Goal: Information Seeking & Learning: Learn about a topic

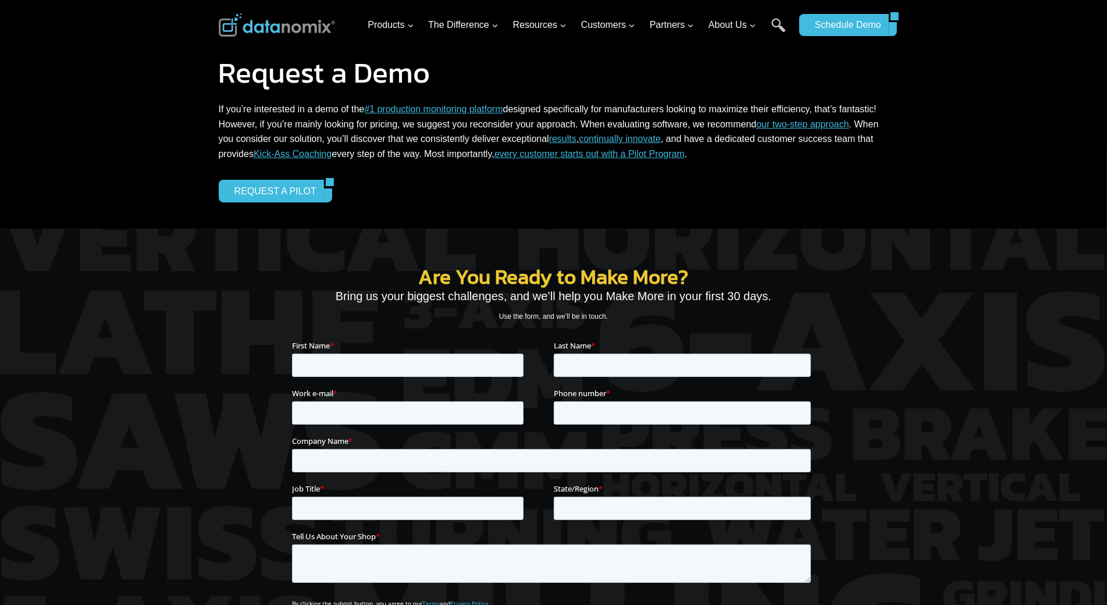
click at [60, 97] on div "Request a Demo If you’re interested in a demo of the #1 production monitoring p…" at bounding box center [553, 114] width 1107 height 229
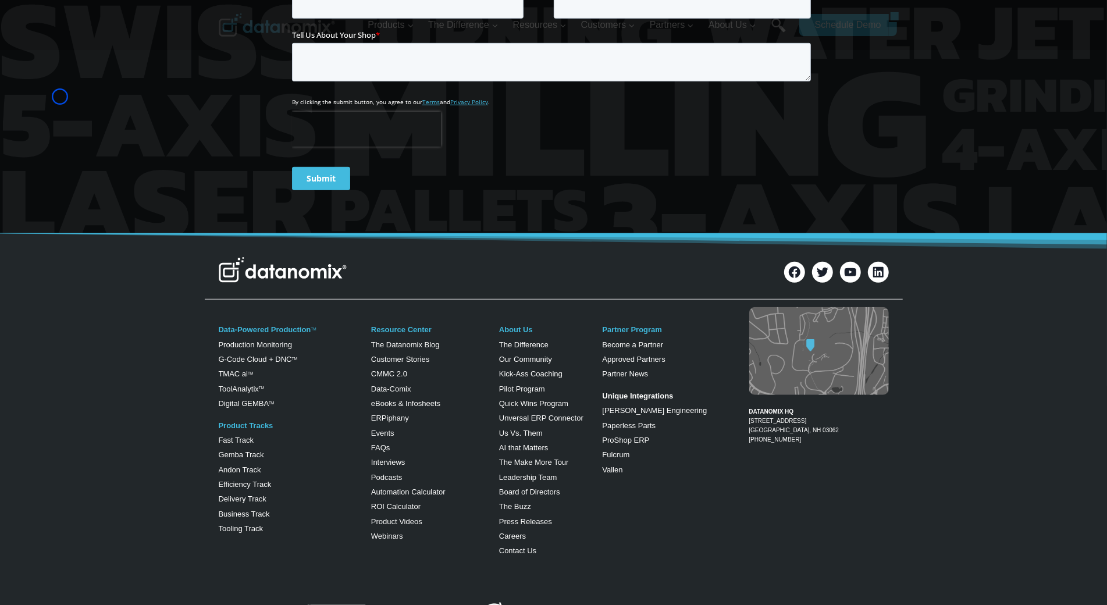
scroll to position [519, 0]
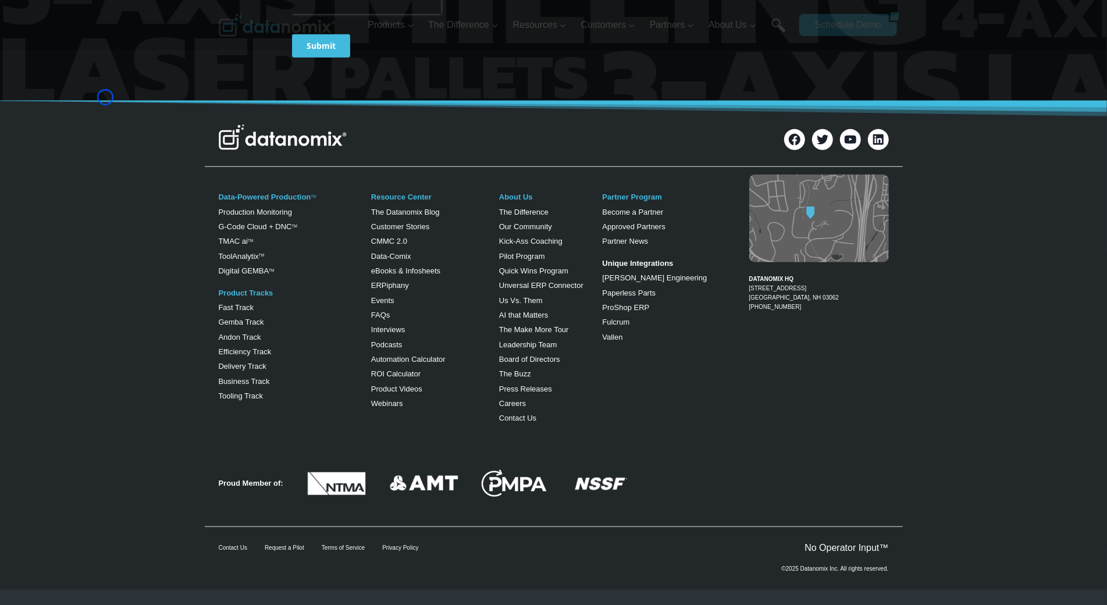
scroll to position [637, 0]
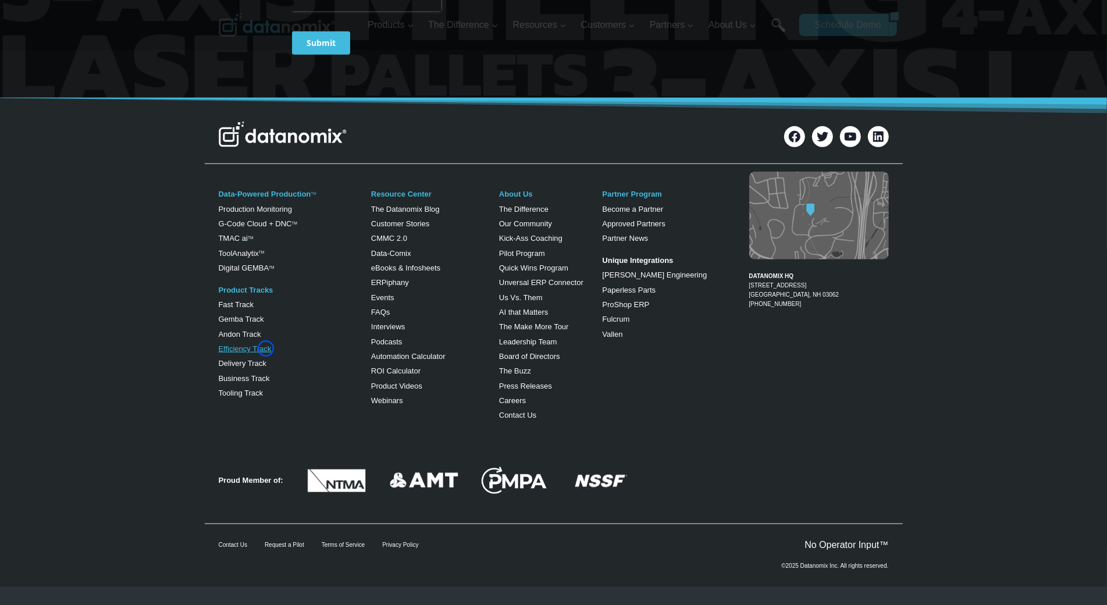
click at [266, 348] on link "Efficiency Track" at bounding box center [245, 348] width 53 height 9
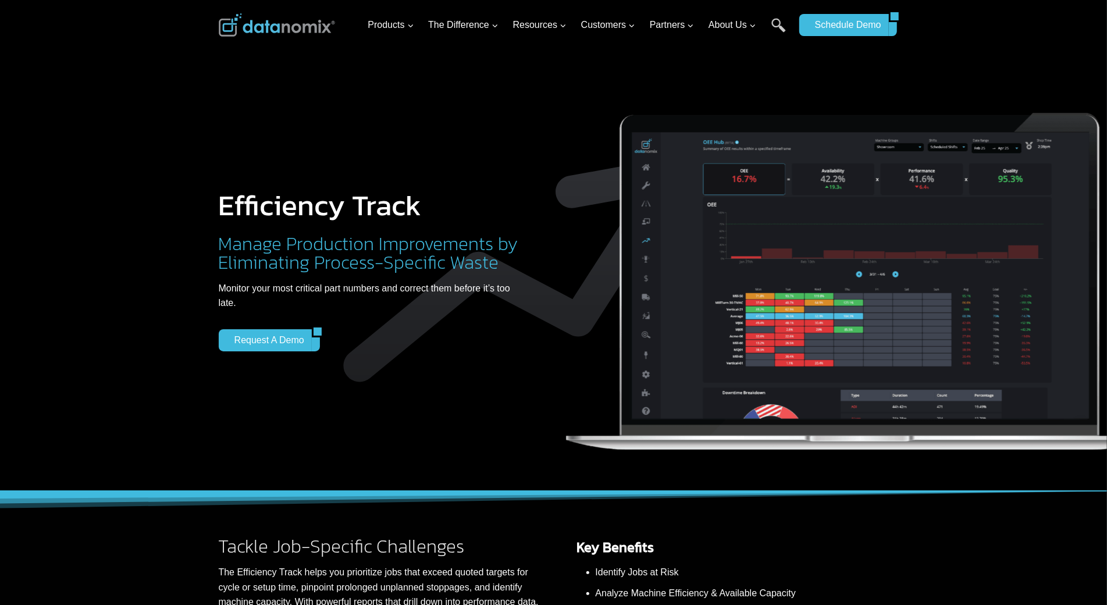
click at [97, 95] on div at bounding box center [553, 245] width 1107 height 491
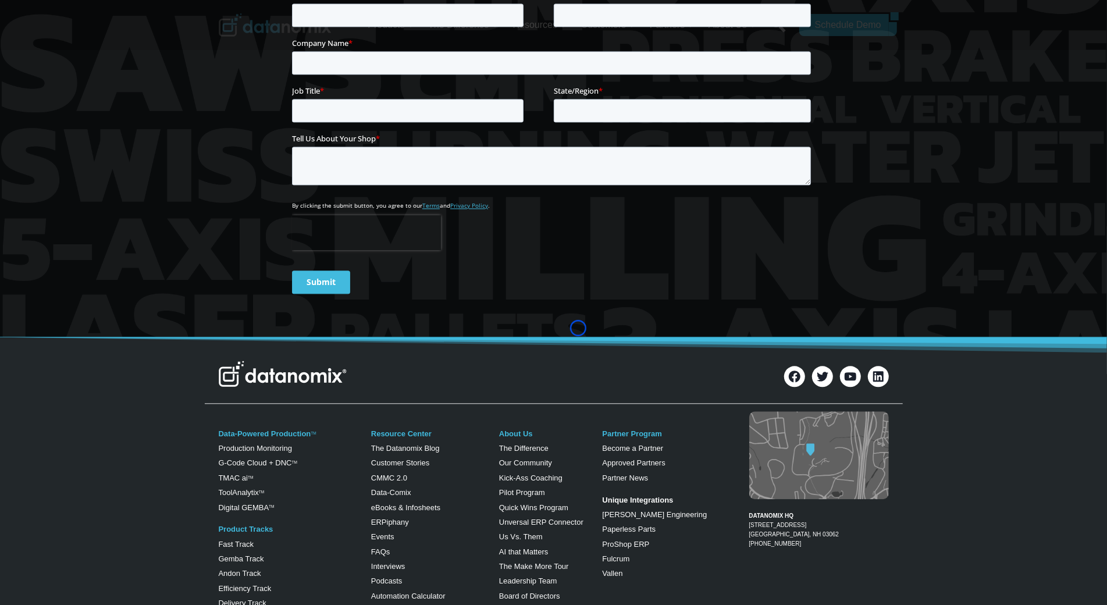
scroll to position [1880, 0]
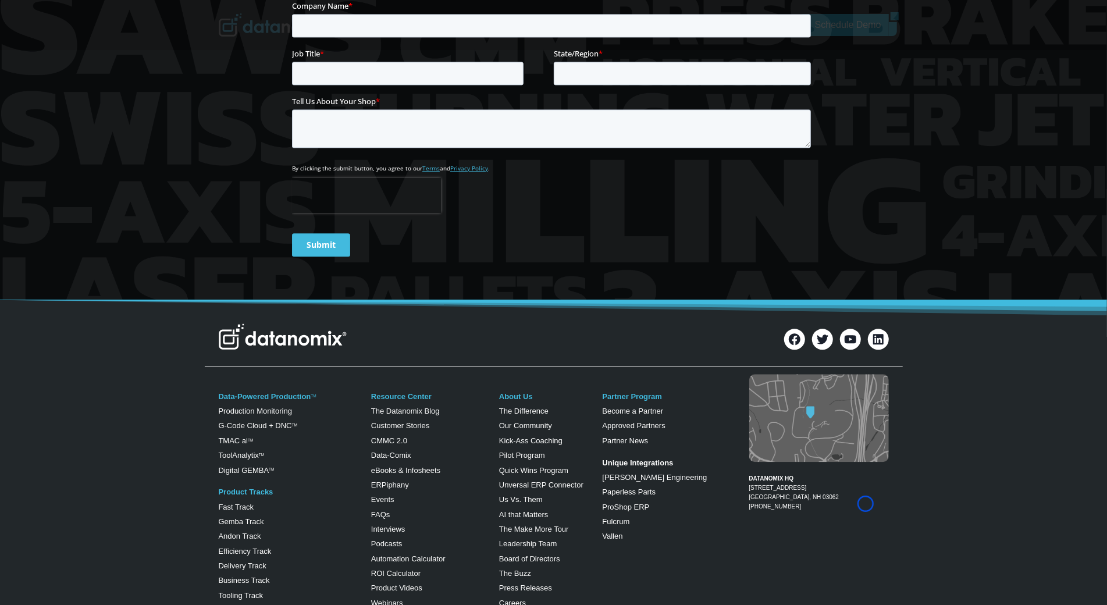
click at [97, 95] on div at bounding box center [553, 59] width 1107 height 480
click at [75, 74] on div at bounding box center [553, 59] width 1107 height 480
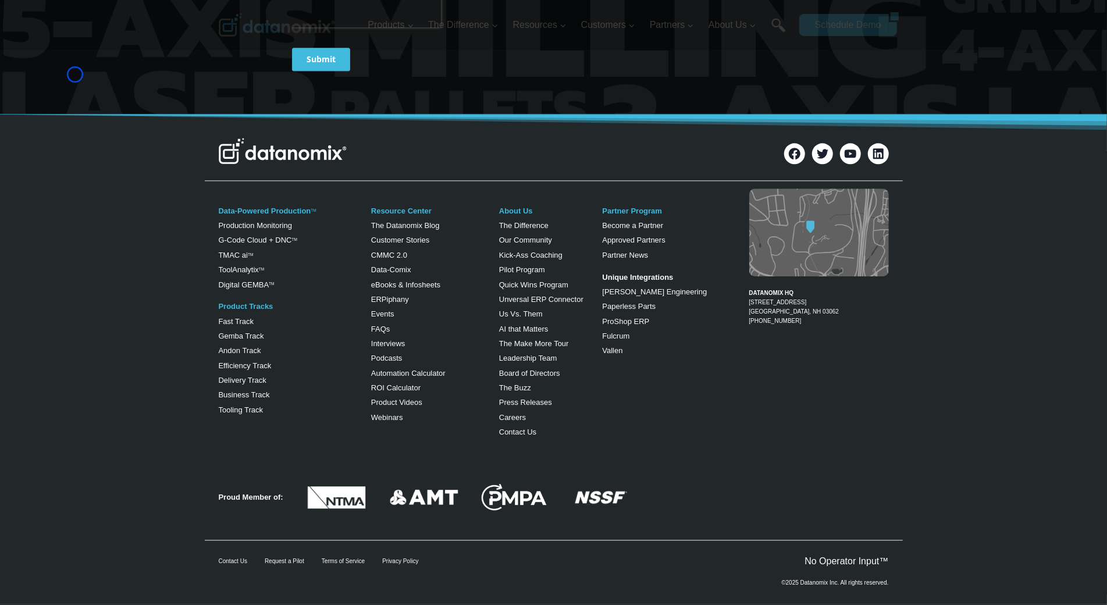
scroll to position [2082, 0]
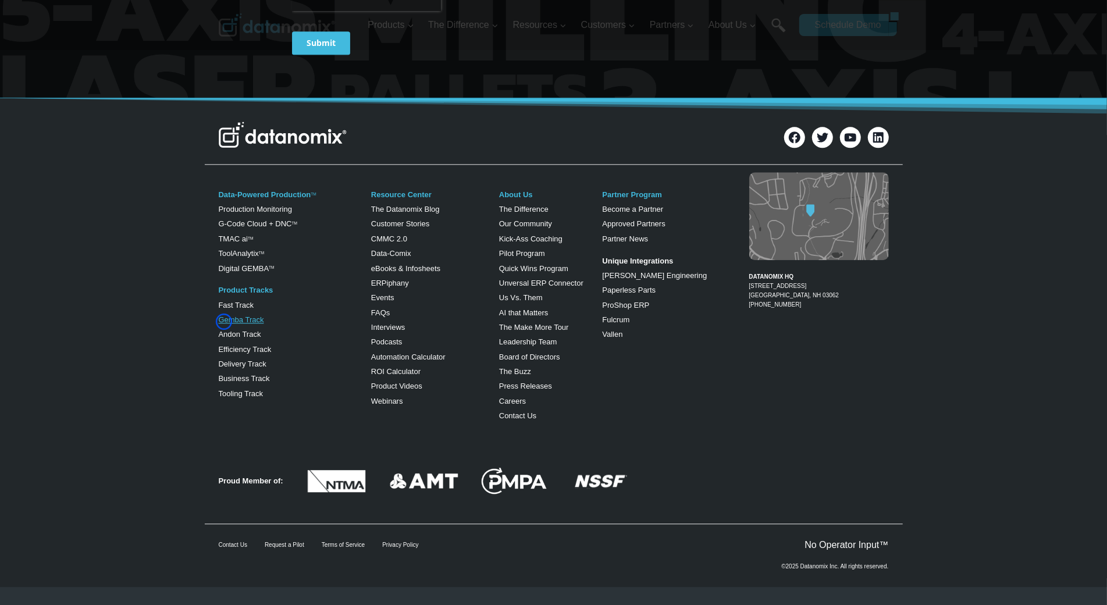
click at [224, 322] on link "Gemba Track" at bounding box center [241, 319] width 45 height 9
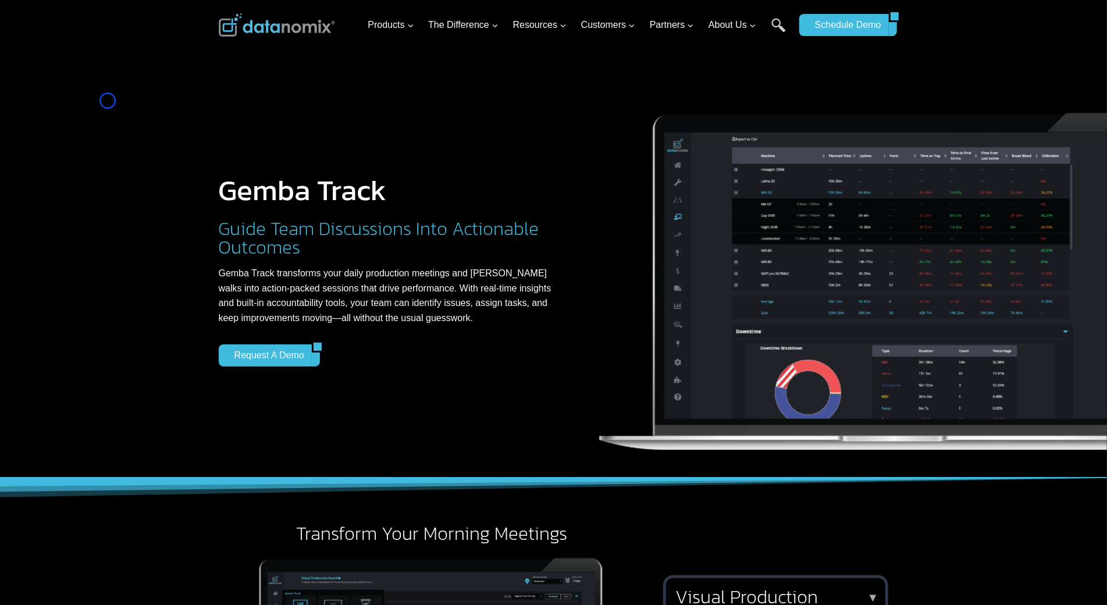
click at [108, 101] on div at bounding box center [553, 238] width 1107 height 477
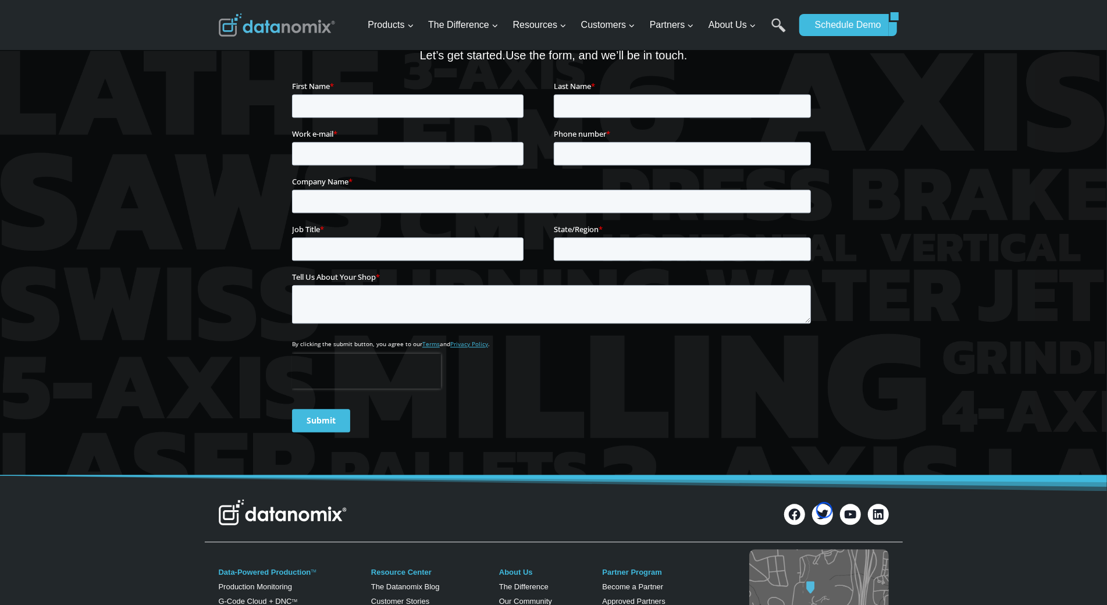
scroll to position [1984, 0]
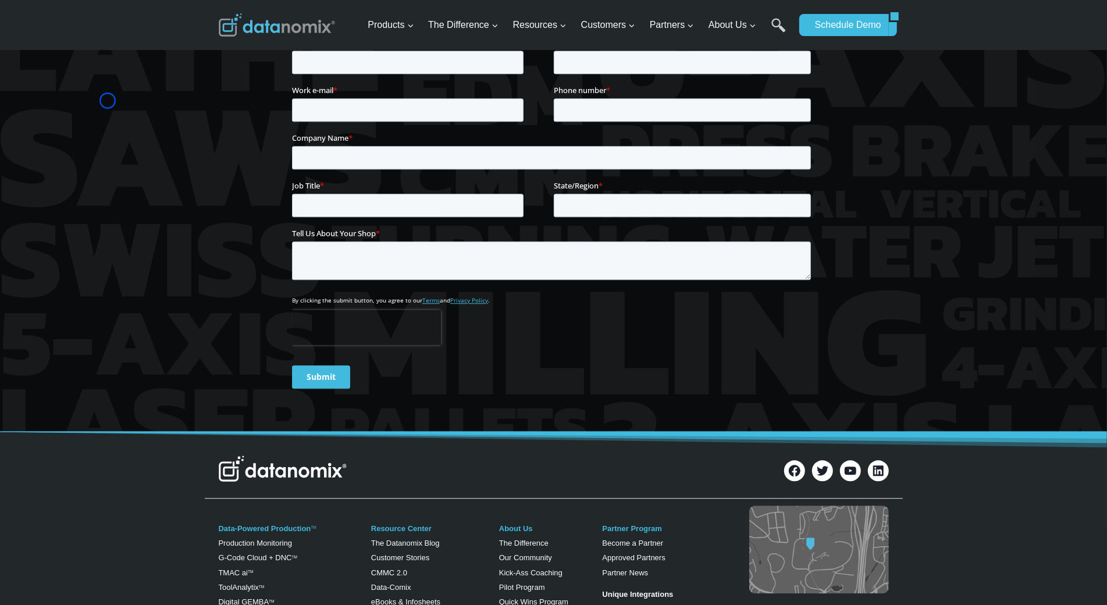
click at [108, 101] on div at bounding box center [553, 191] width 1107 height 480
click at [76, 104] on div at bounding box center [553, 191] width 1107 height 480
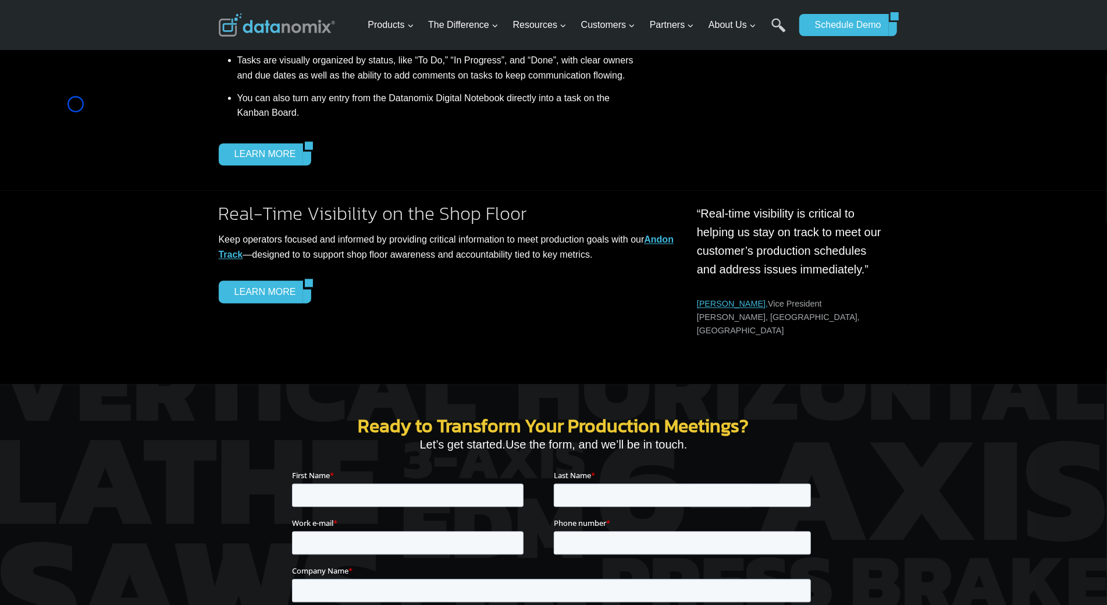
scroll to position [1503, 0]
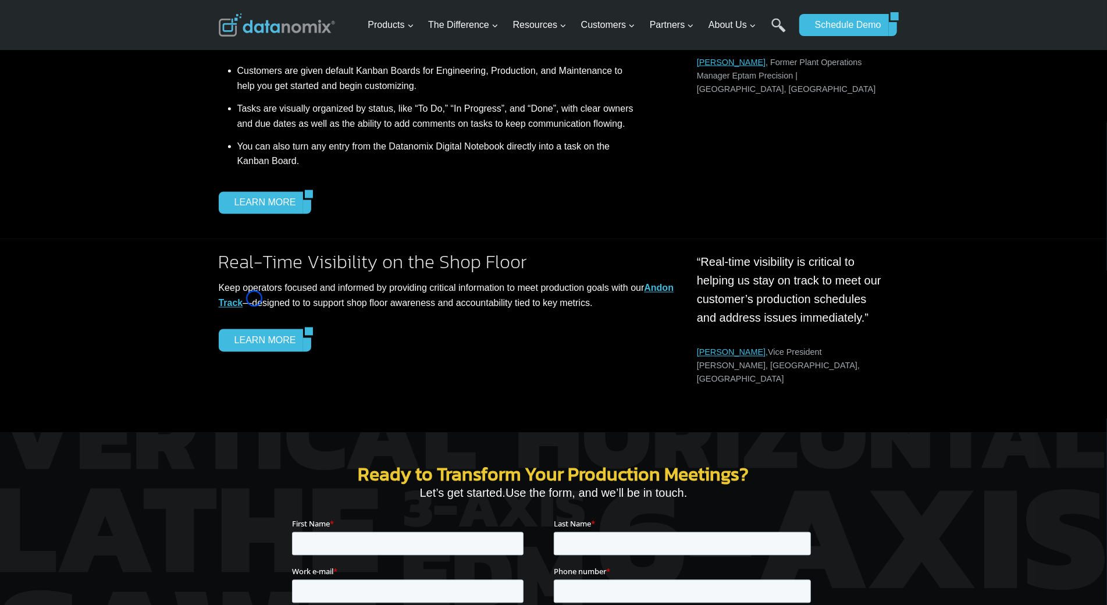
click at [254, 298] on link "Andon Track" at bounding box center [446, 295] width 455 height 25
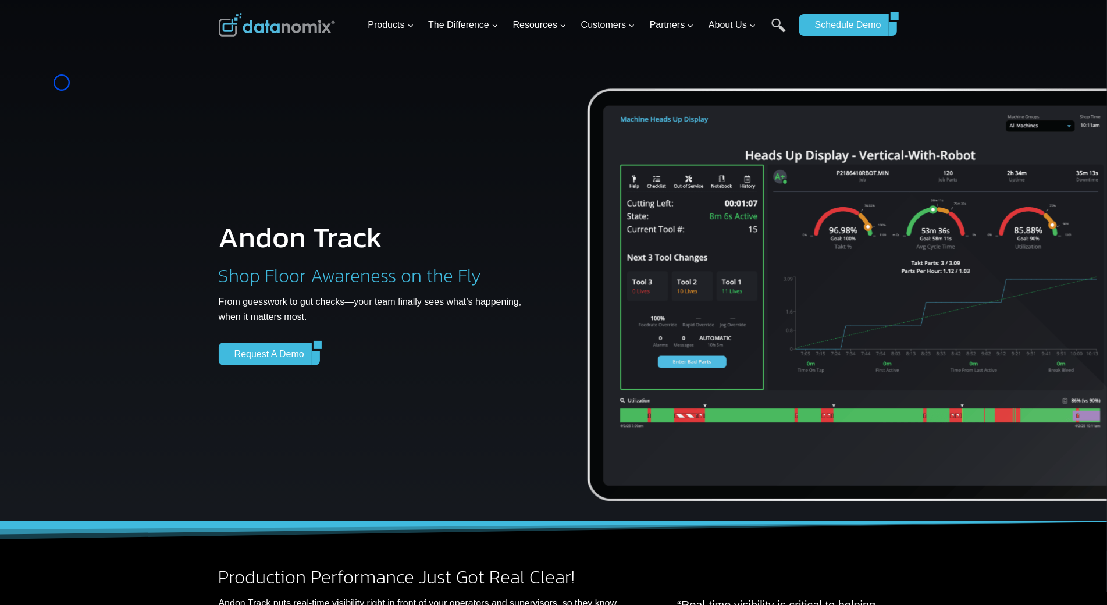
click at [62, 83] on div at bounding box center [553, 275] width 1107 height 551
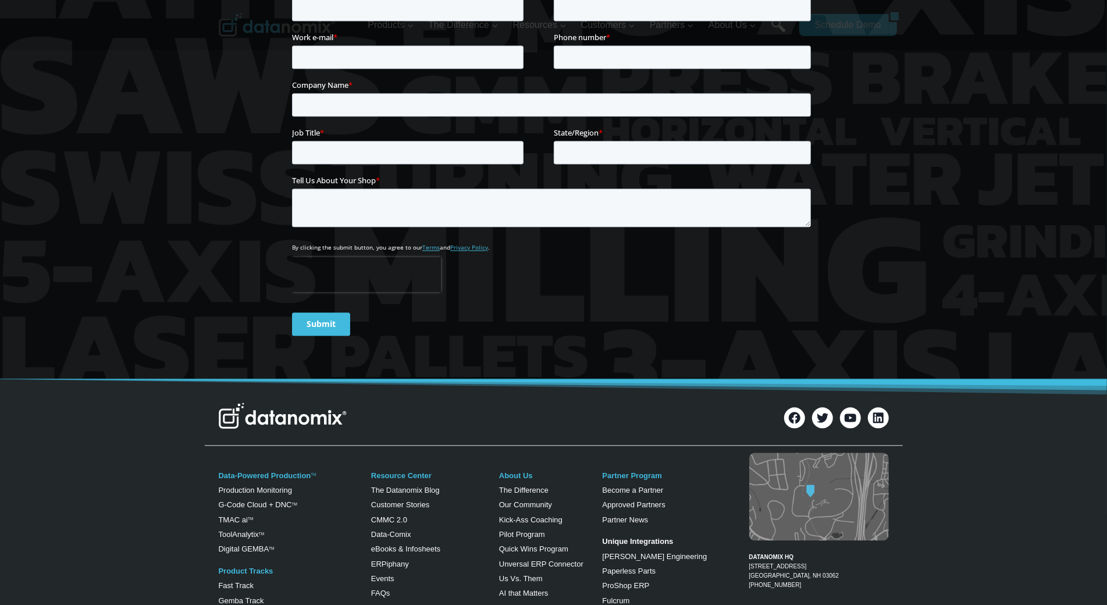
scroll to position [1746, 0]
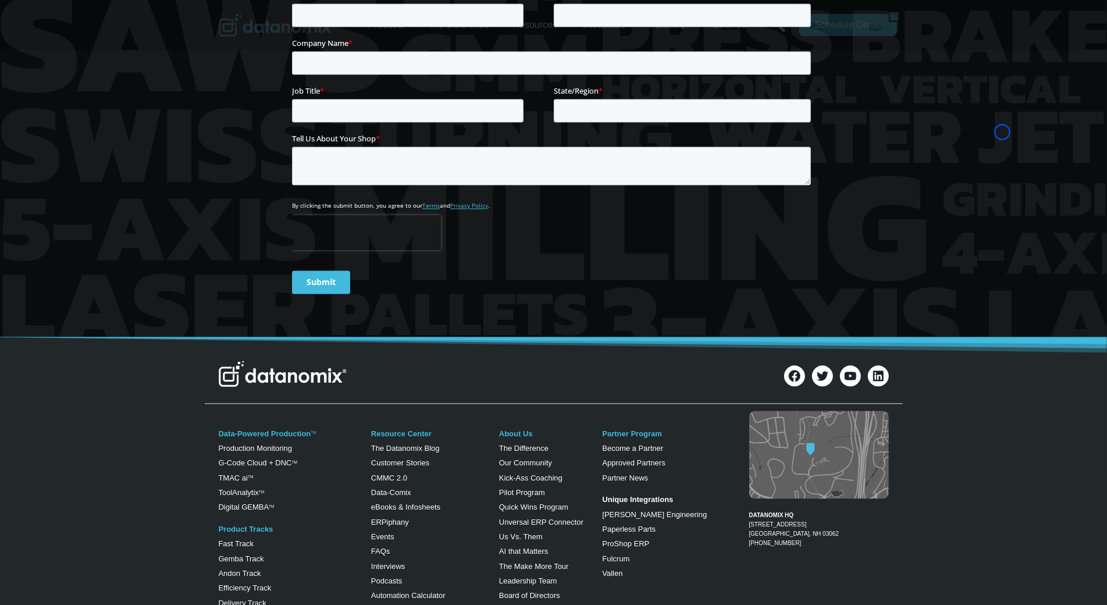
click at [62, 83] on div at bounding box center [553, 84] width 1107 height 506
click at [72, 85] on div at bounding box center [553, 84] width 1107 height 506
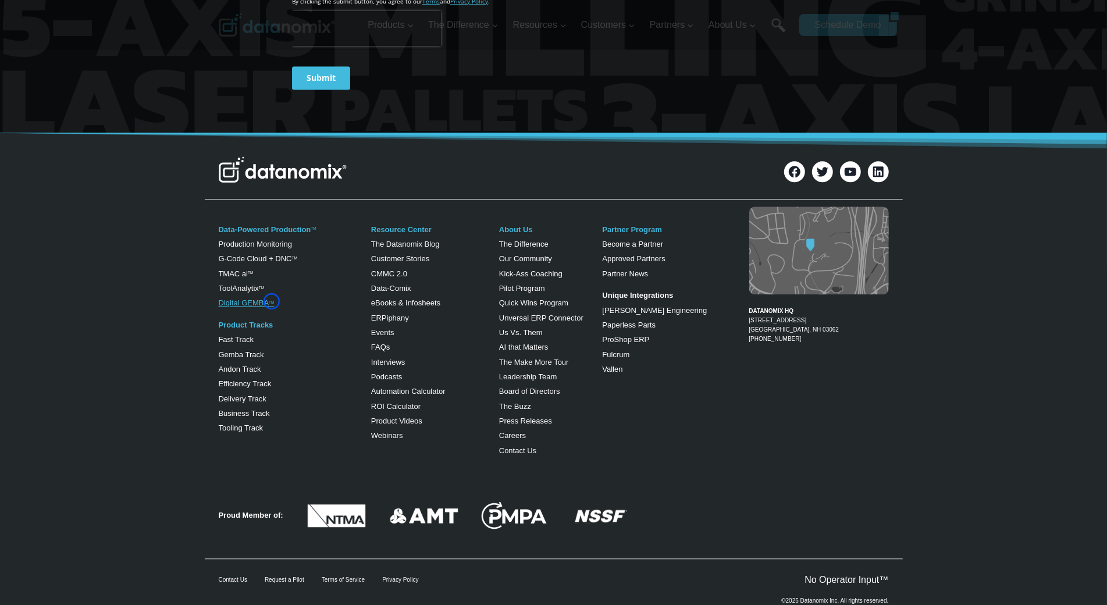
click at [272, 301] on sup "TM" at bounding box center [271, 302] width 5 height 4
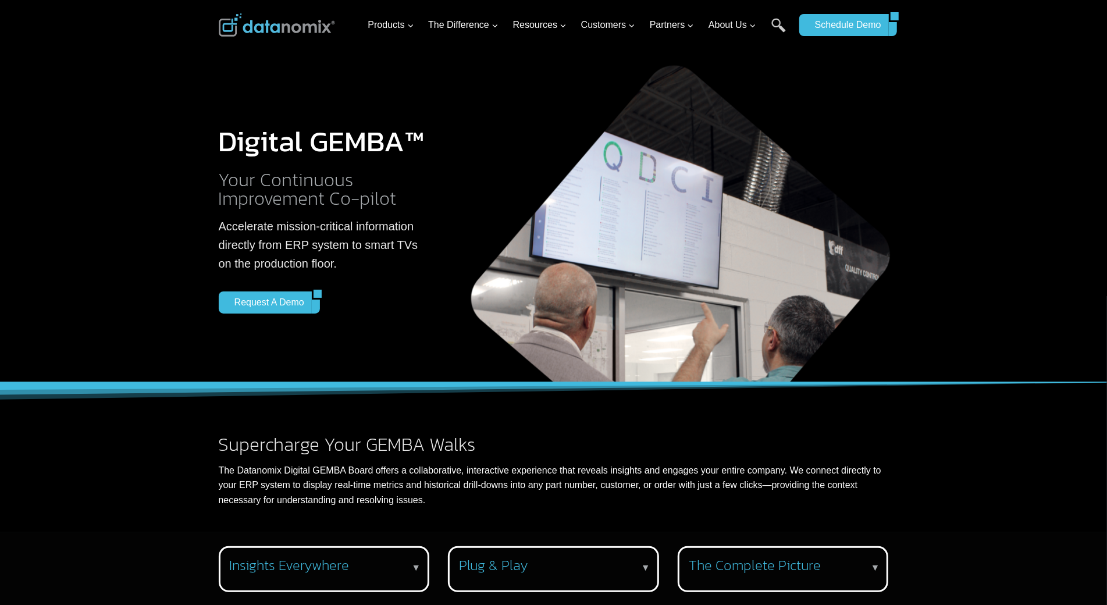
click at [85, 73] on div at bounding box center [553, 191] width 1107 height 382
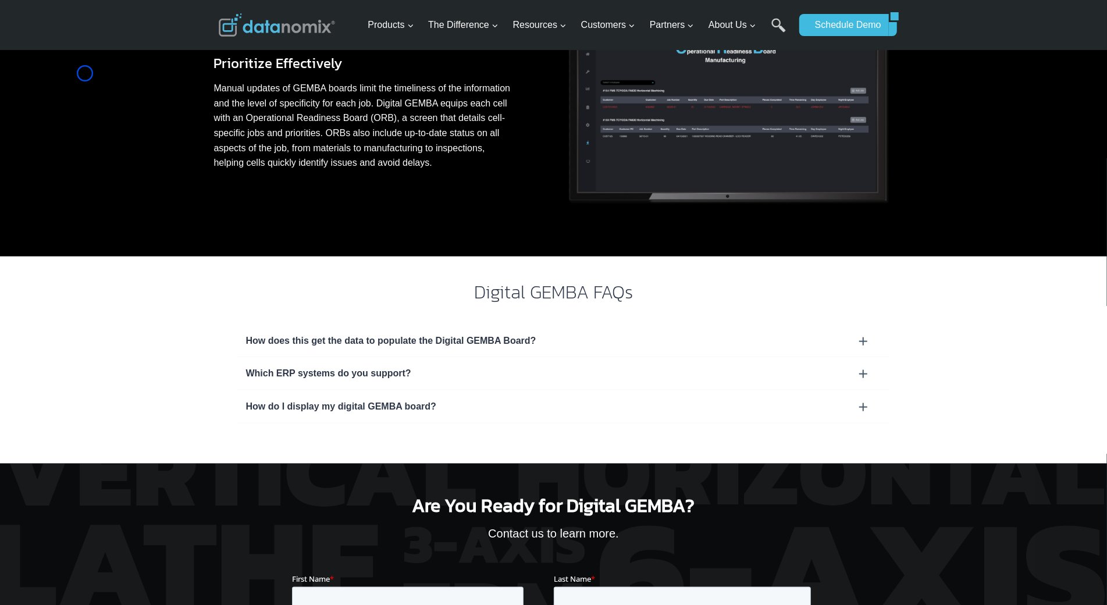
scroll to position [996, 0]
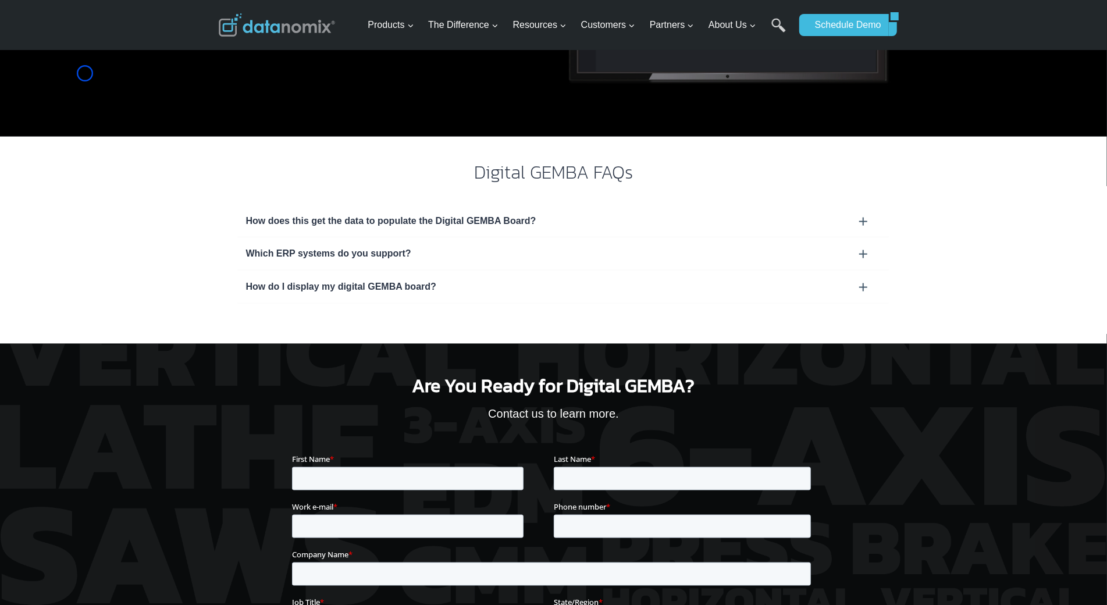
click at [85, 73] on div "Prioritize Effectively Manual updates of GEMBA boards limit the timeliness of t…" at bounding box center [553, 1] width 1107 height 271
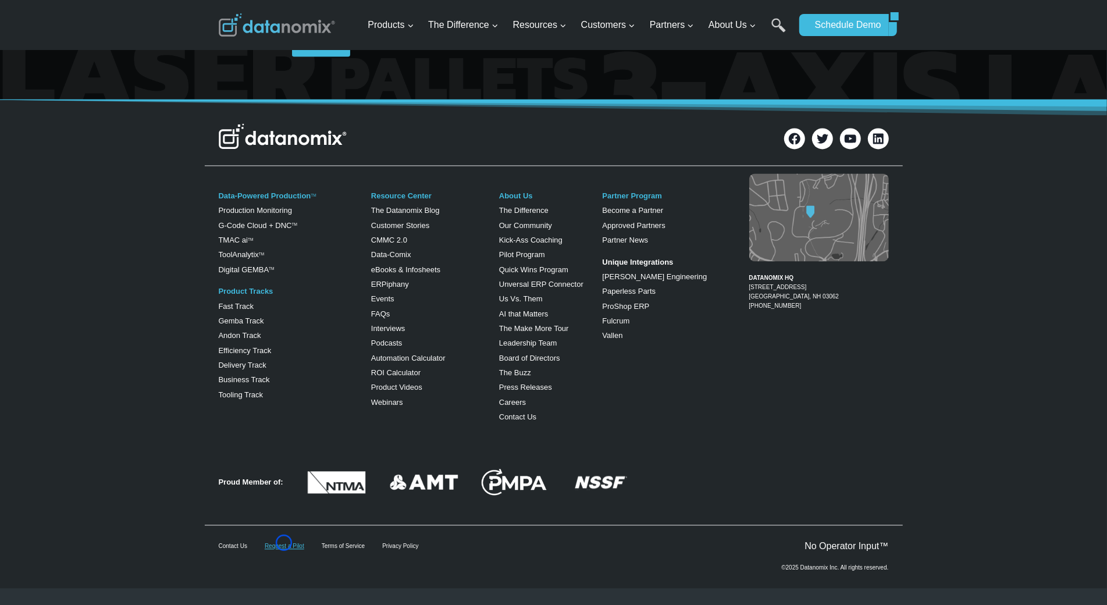
click at [284, 543] on link "Request a Pilot" at bounding box center [285, 546] width 40 height 6
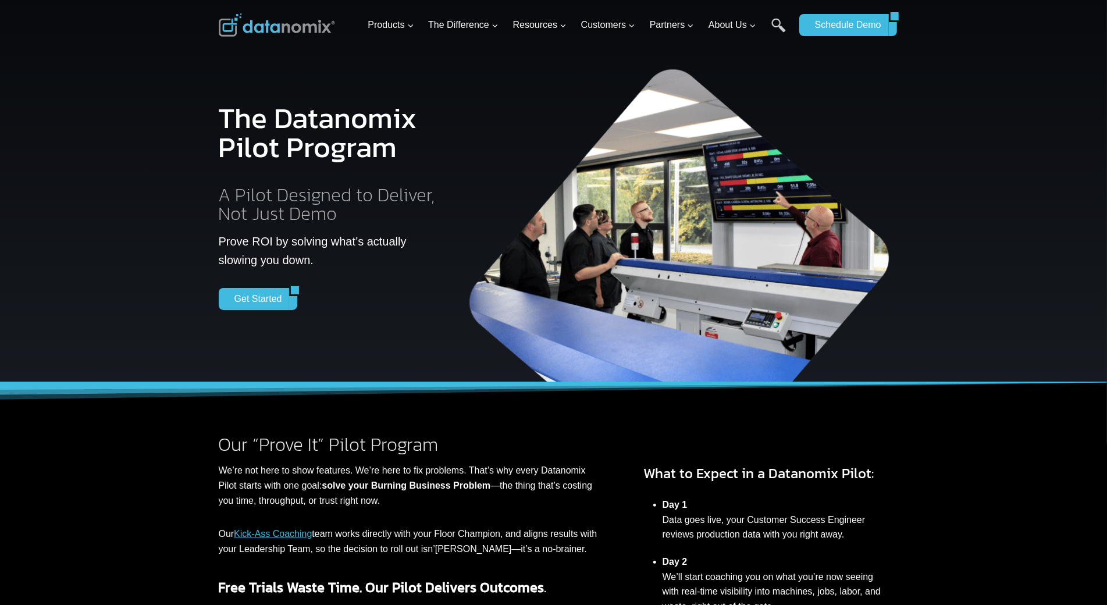
click at [284, 543] on p "Our Kick-Ass Coaching team works directly with your Floor Champion, and aligns …" at bounding box center [408, 541] width 379 height 30
click at [94, 91] on div at bounding box center [553, 191] width 1107 height 382
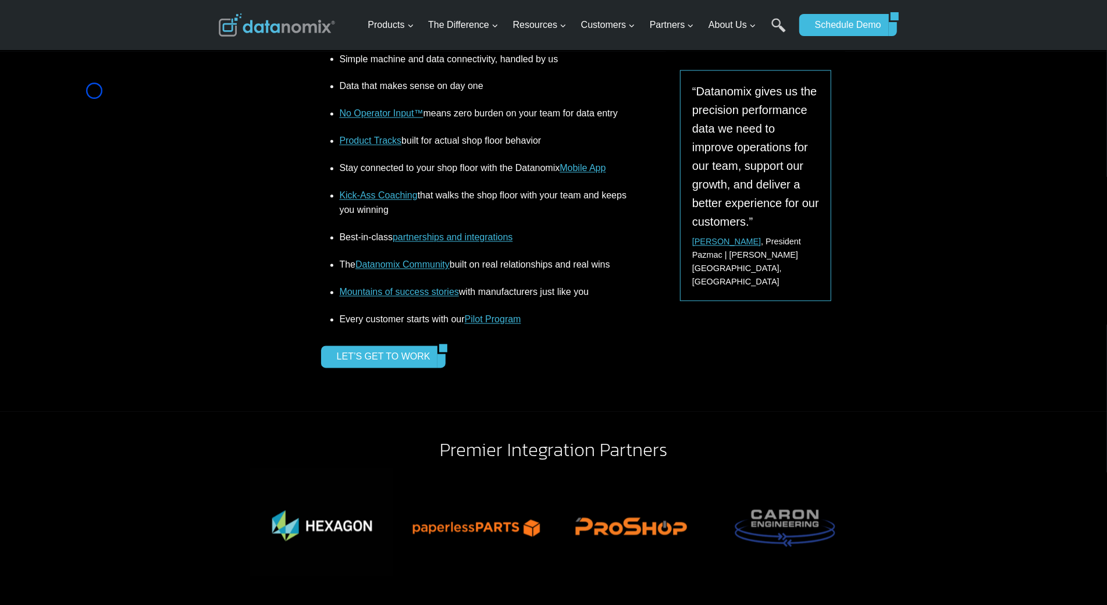
scroll to position [1659, 0]
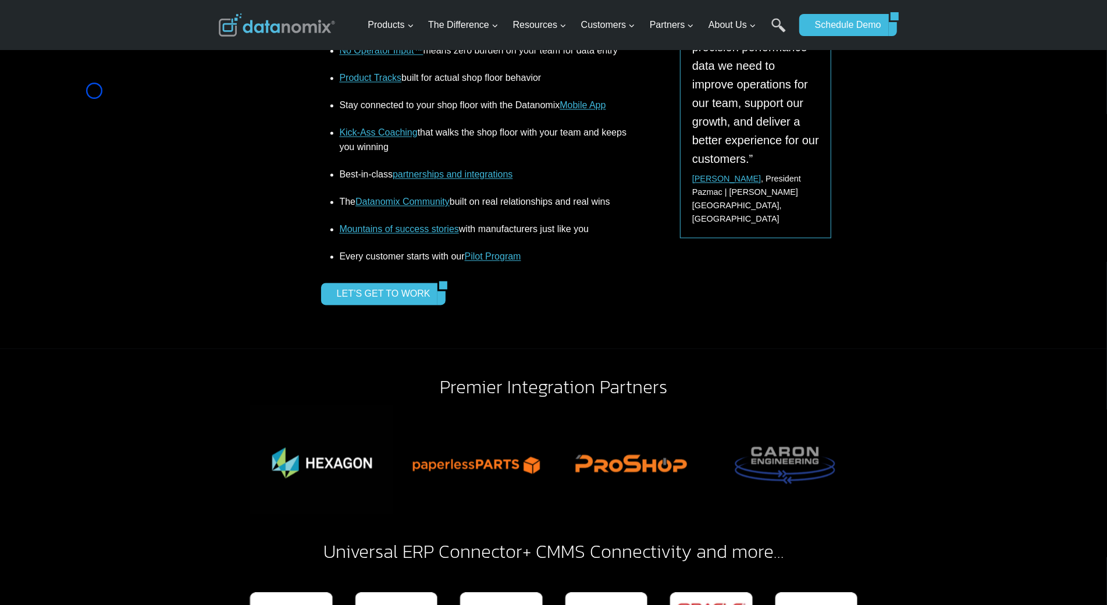
click at [94, 91] on div "Simple machine and data connectivity, handled by us Data that makes sense on da…" at bounding box center [553, 169] width 1107 height 361
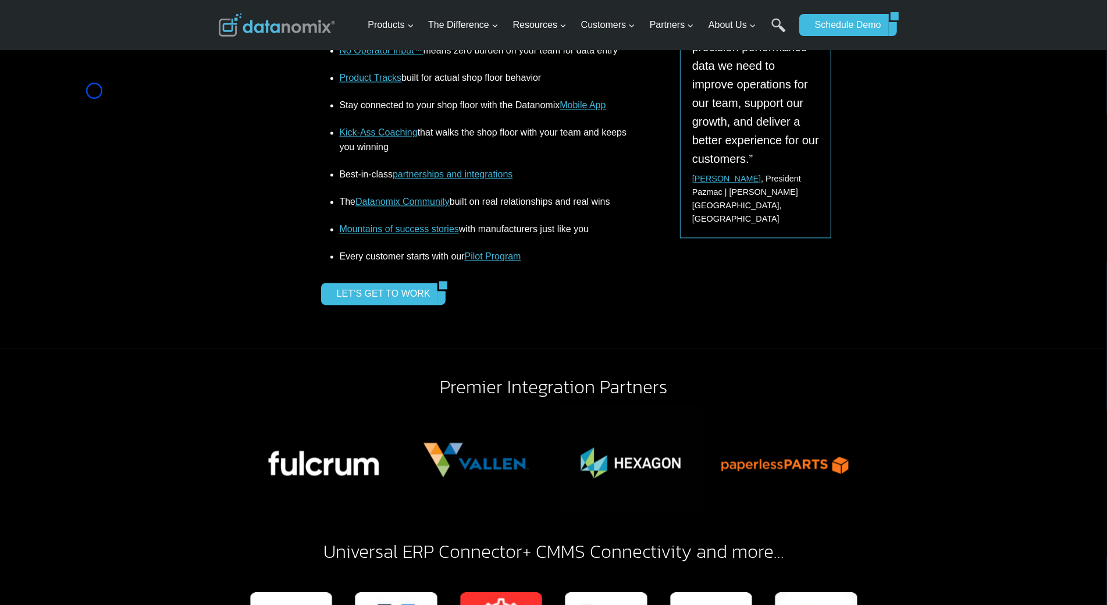
scroll to position [2410, 0]
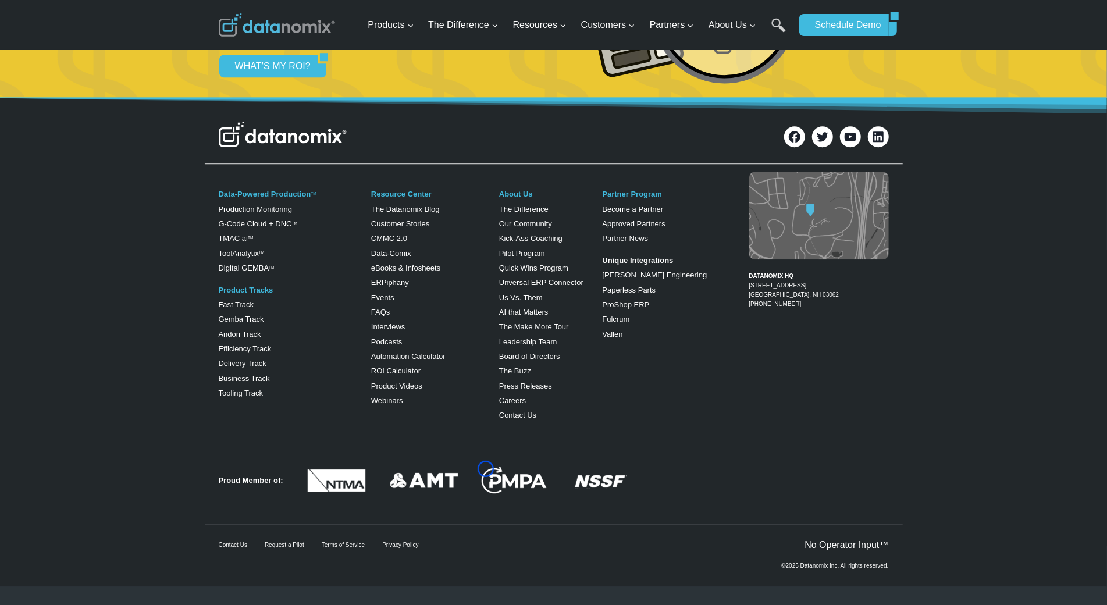
click at [486, 469] on img at bounding box center [515, 480] width 70 height 27
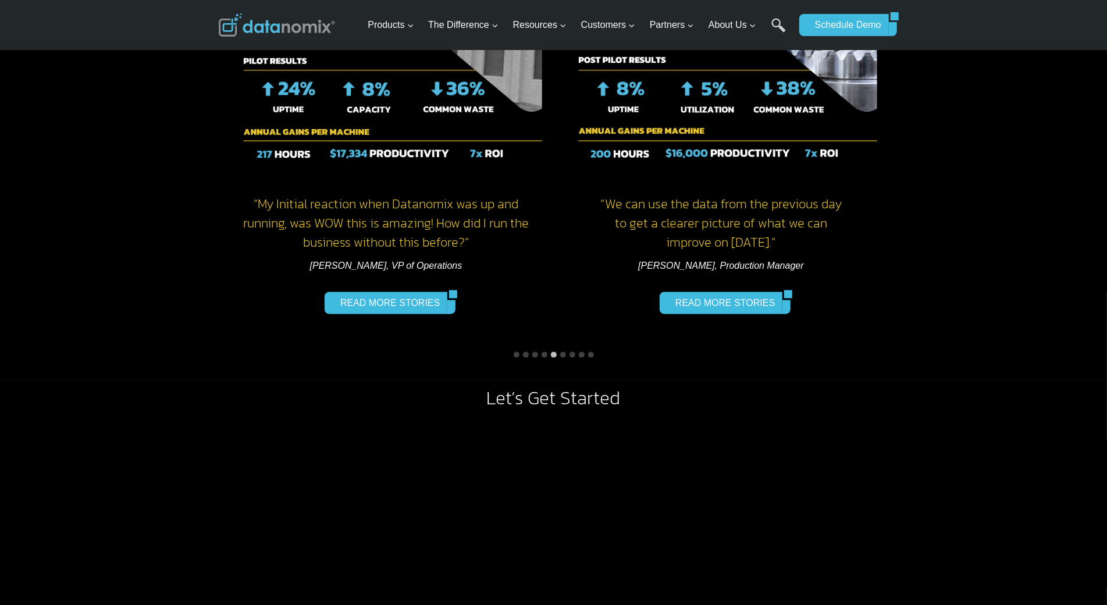
click at [97, 91] on div "Proven Results “ We can use the data from the previous day to get a clearer pic…" at bounding box center [553, 132] width 1107 height 497
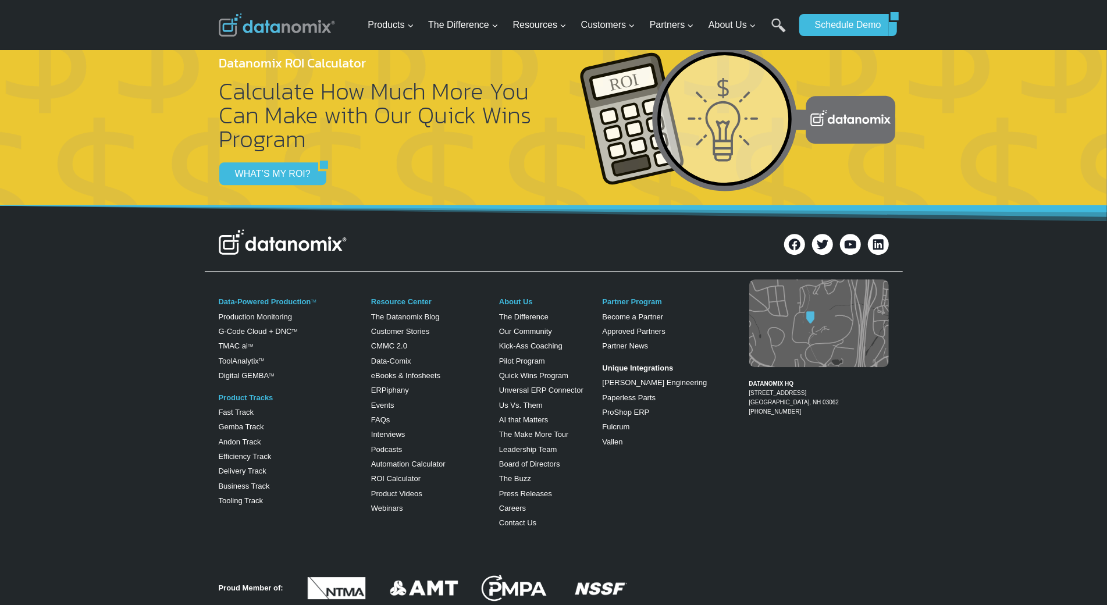
scroll to position [2366, 0]
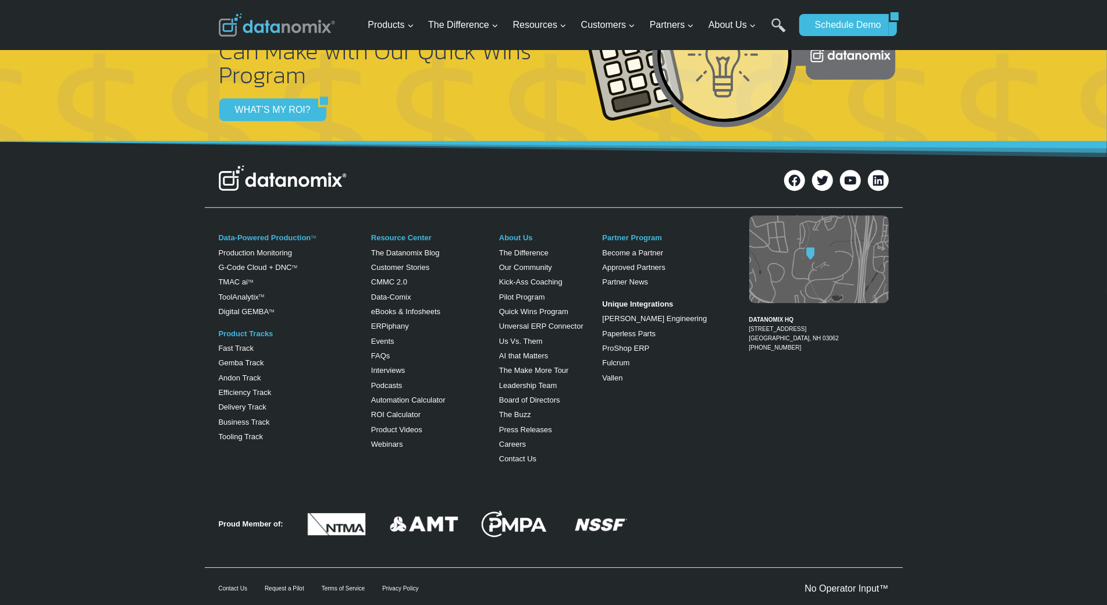
click at [97, 91] on div at bounding box center [553, 59] width 1107 height 163
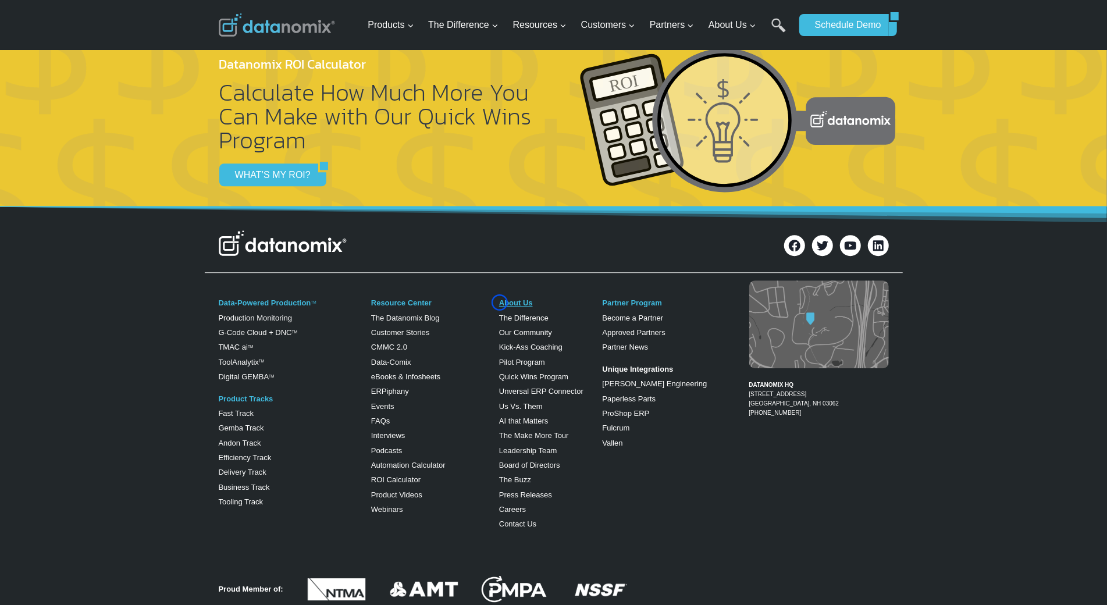
click at [499, 302] on link "About Us" at bounding box center [516, 302] width 34 height 9
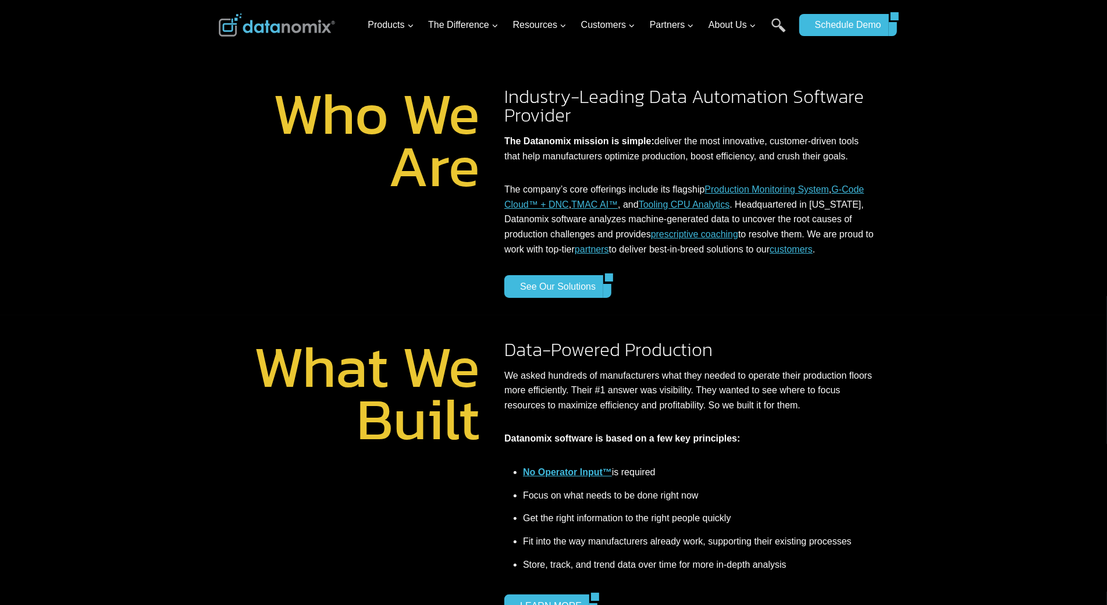
click at [98, 75] on div at bounding box center [553, 157] width 1107 height 315
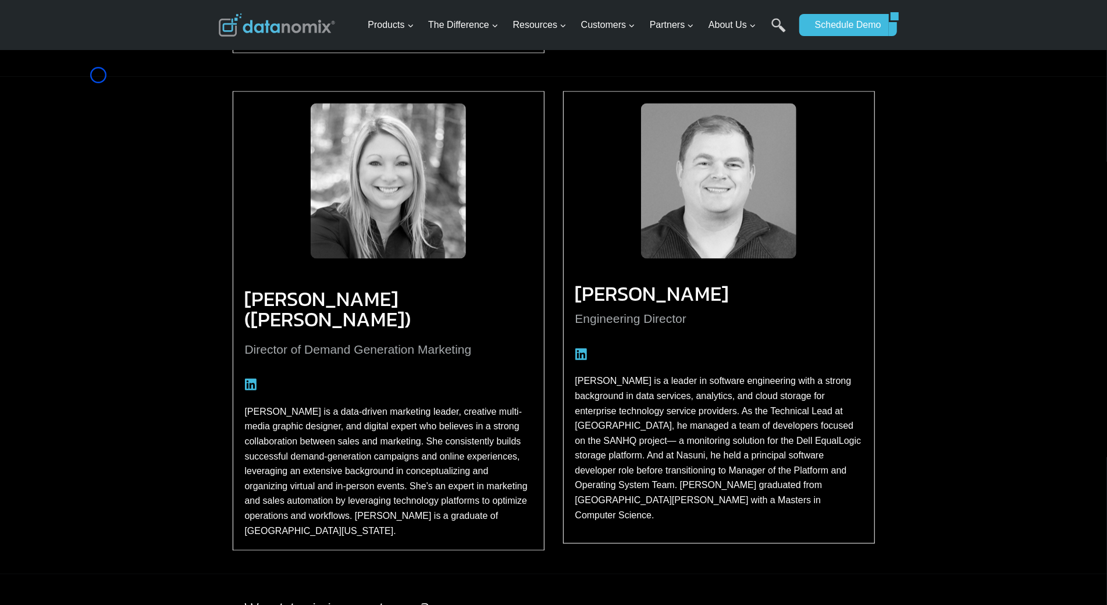
scroll to position [1649, 0]
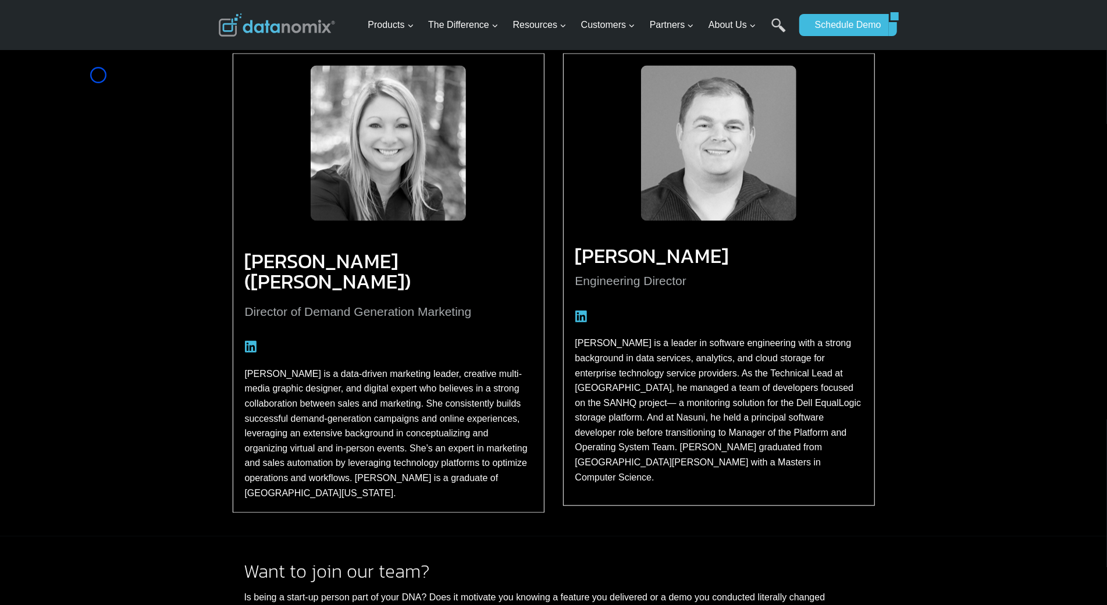
click at [98, 75] on div "[PERSON_NAME] ([PERSON_NAME]) Director of Demand Generation Marketing [PERSON_N…" at bounding box center [553, 288] width 1107 height 498
